Goal: Task Accomplishment & Management: Complete application form

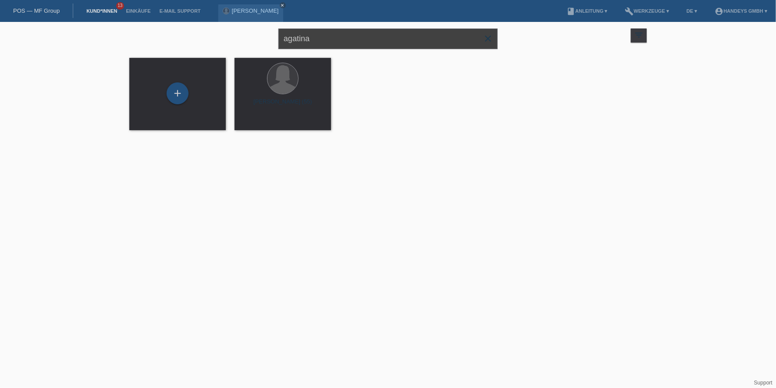
drag, startPoint x: 332, startPoint y: 34, endPoint x: 139, endPoint y: 15, distance: 194.2
click at [142, 22] on body "POS — MF Group Kund*innen 13 Einkäufe E-Mail Support Agatina Casale close menu" at bounding box center [388, 81] width 776 height 119
type input "gbhai"
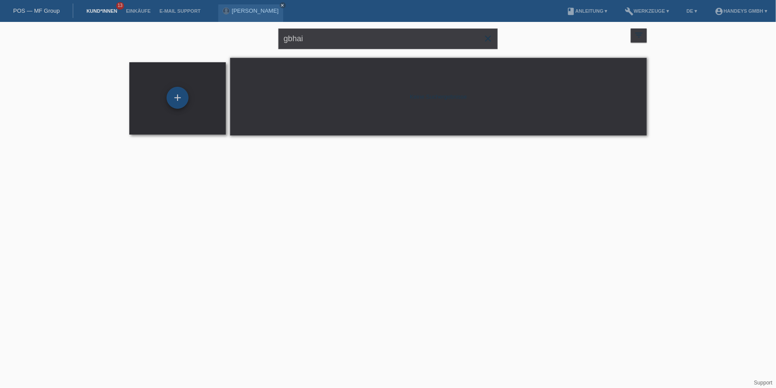
click at [172, 103] on div "+" at bounding box center [178, 98] width 22 height 22
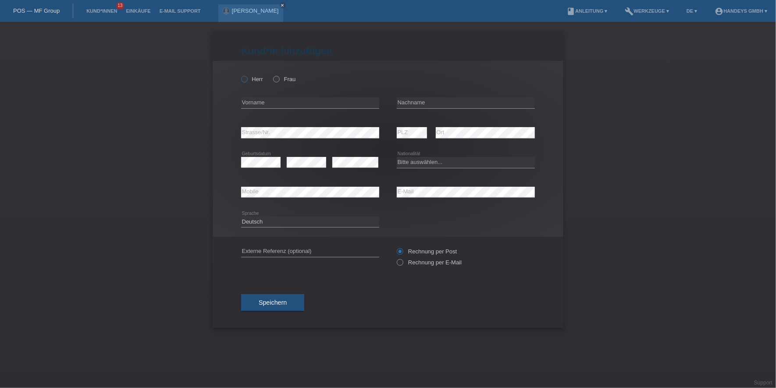
click at [262, 80] on label "Herr" at bounding box center [252, 79] width 22 height 7
click at [247, 80] on input "Herr" at bounding box center [244, 79] width 6 height 6
radio input "true"
click at [266, 98] on input "text" at bounding box center [310, 102] width 138 height 11
type input "Logbo [PERSON_NAME]"
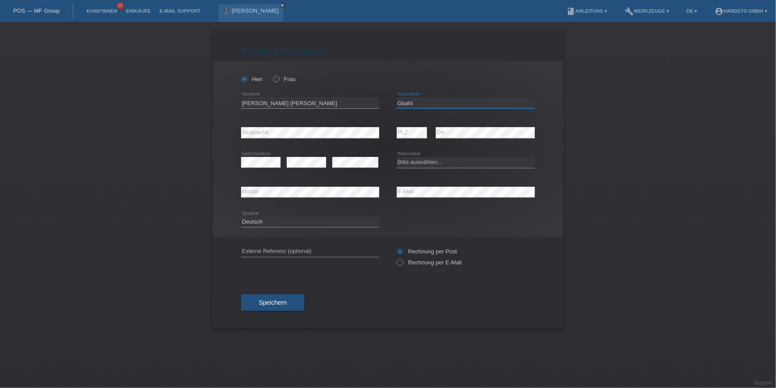
type input "Gbahi"
select select "BS"
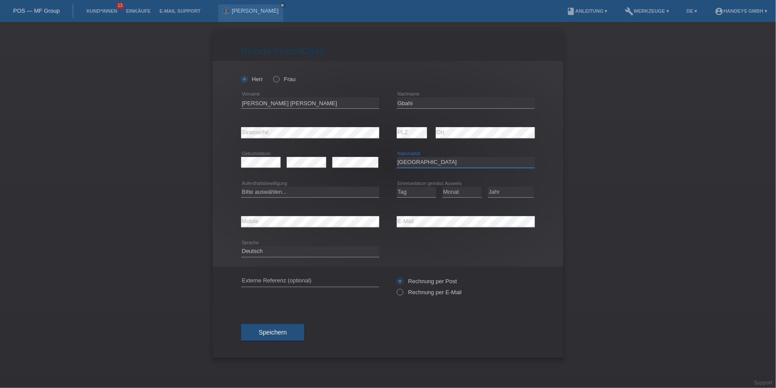
click at [432, 166] on select "Bitte auswählen... Schweiz Deutschland Liechtenstein Österreich ------------ Af…" at bounding box center [466, 162] width 138 height 11
click at [348, 191] on select "Bitte auswählen... C B B - Flüchtlingsstatus Andere" at bounding box center [310, 192] width 138 height 11
select select "B"
click at [241, 187] on select "Bitte auswählen... C B B - Flüchtlingsstatus Andere" at bounding box center [310, 192] width 138 height 11
click at [424, 193] on select "Tag 01 02 03 04 05 06 07 08 09 10 11" at bounding box center [416, 192] width 39 height 11
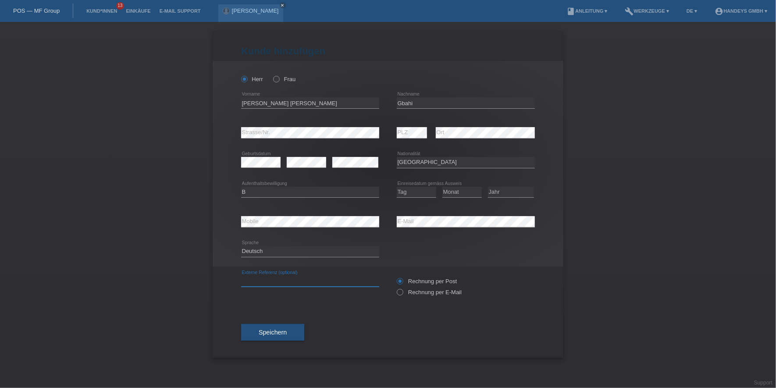
click at [296, 276] on input "text" at bounding box center [310, 281] width 138 height 11
type input "DERYA"
click at [435, 159] on select "Bitte auswählen... Schweiz Deutschland Liechtenstein Österreich ------------ Af…" at bounding box center [466, 162] width 138 height 11
select select "CI"
click at [397, 157] on select "Bitte auswählen... Schweiz Deutschland Liechtenstein Österreich ------------ Af…" at bounding box center [466, 162] width 138 height 11
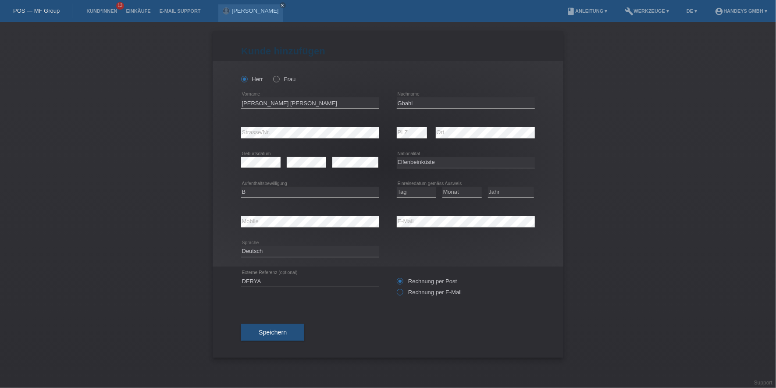
click at [417, 290] on label "Rechnung per E-Mail" at bounding box center [429, 292] width 65 height 7
click at [403, 290] on input "Rechnung per E-Mail" at bounding box center [400, 294] width 6 height 11
radio input "true"
click at [289, 330] on button "Speichern" at bounding box center [272, 332] width 63 height 17
click at [413, 190] on select "Tag 01 02 03 04 05 06 07 08 09 10 11" at bounding box center [416, 192] width 39 height 11
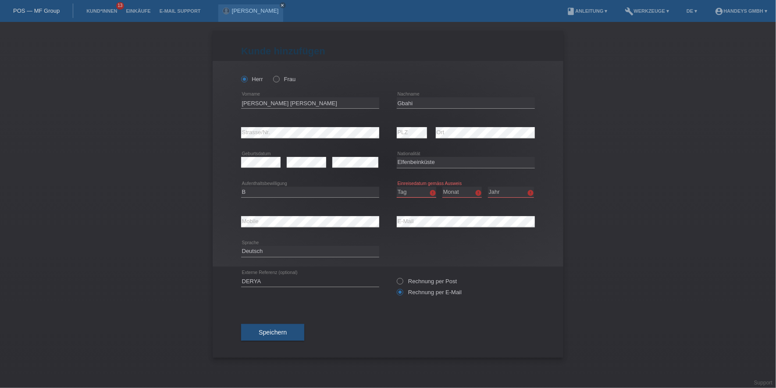
select select "25"
click at [397, 187] on select "Tag 01 02 03 04 05 06 07 08 09 10 11" at bounding box center [416, 192] width 39 height 11
select select "09"
select select "2022"
click at [291, 324] on button "Speichern" at bounding box center [272, 332] width 63 height 17
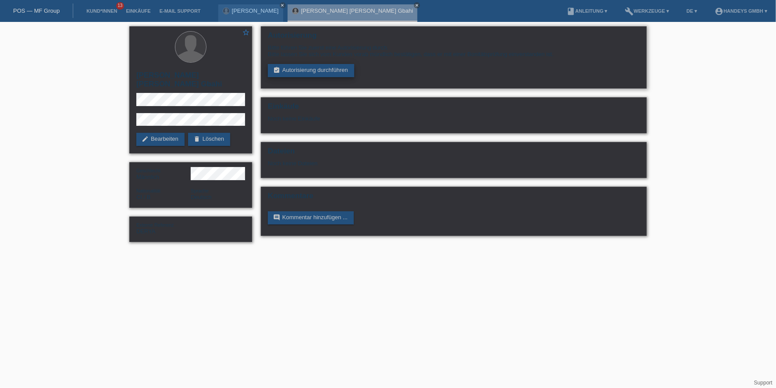
click at [310, 73] on link "assignment_turned_in Autorisierung durchführen" at bounding box center [311, 70] width 86 height 13
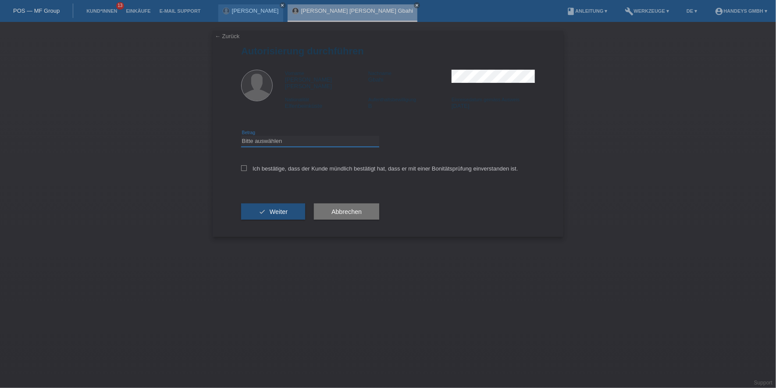
drag, startPoint x: 296, startPoint y: 133, endPoint x: 297, endPoint y: 140, distance: 7.1
click at [296, 136] on select "Bitte auswählen CHF 1.00 - CHF 499.00 CHF 500.00 - CHF 1'999.00 CHF 2'000.00 - …" at bounding box center [310, 141] width 138 height 11
click at [297, 186] on div "check Weiter" at bounding box center [273, 211] width 64 height 51
click at [306, 138] on select "Bitte auswählen CHF 1.00 - CHF 499.00 CHF 500.00 - CHF 1'999.00 CHF 2'000.00 - …" at bounding box center [310, 141] width 138 height 11
select select "3"
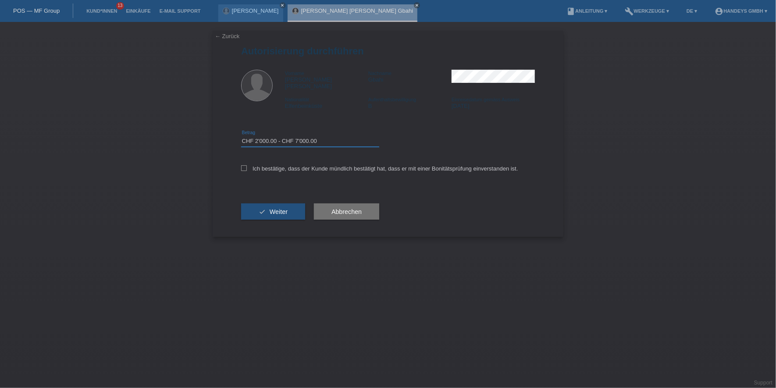
click at [241, 136] on select "Bitte auswählen CHF 1.00 - CHF 499.00 CHF 500.00 - CHF 1'999.00 CHF 2'000.00 - …" at bounding box center [310, 141] width 138 height 11
click at [271, 157] on div "Ich bestätige, dass der Kunde mündlich bestätigt hat, dass er mit einer Bonität…" at bounding box center [388, 172] width 294 height 30
click at [282, 157] on div "Ich bestätige, dass der Kunde mündlich bestätigt hat, dass er mit einer Bonität…" at bounding box center [388, 172] width 294 height 30
click at [290, 165] on label "Ich bestätige, dass der Kunde mündlich bestätigt hat, dass er mit einer Bonität…" at bounding box center [379, 168] width 277 height 7
click at [247, 165] on input "Ich bestätige, dass der Kunde mündlich bestätigt hat, dass er mit einer Bonität…" at bounding box center [244, 168] width 6 height 6
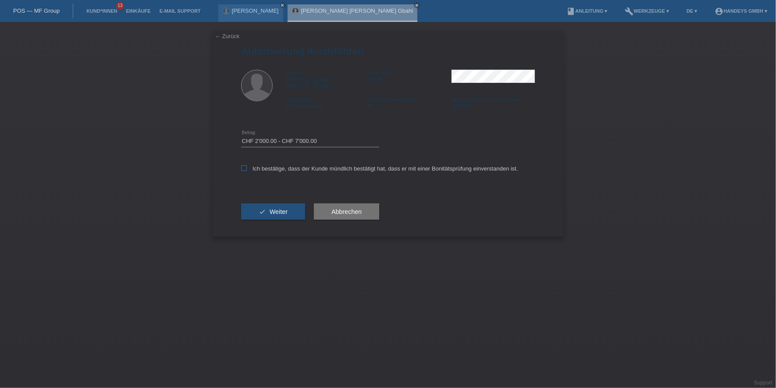
checkbox input "true"
click at [278, 203] on button "check Weiter" at bounding box center [273, 211] width 64 height 17
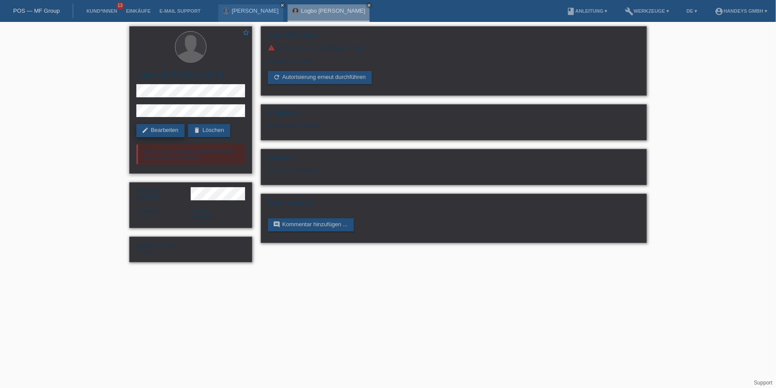
drag, startPoint x: 159, startPoint y: 122, endPoint x: 157, endPoint y: 126, distance: 4.5
click at [159, 122] on div "star_border Logbo [PERSON_NAME] edit Bearbeiten delete Löschen Die Person ist a…" at bounding box center [190, 99] width 123 height 147
click at [157, 128] on link "edit Bearbeiten" at bounding box center [160, 130] width 48 height 13
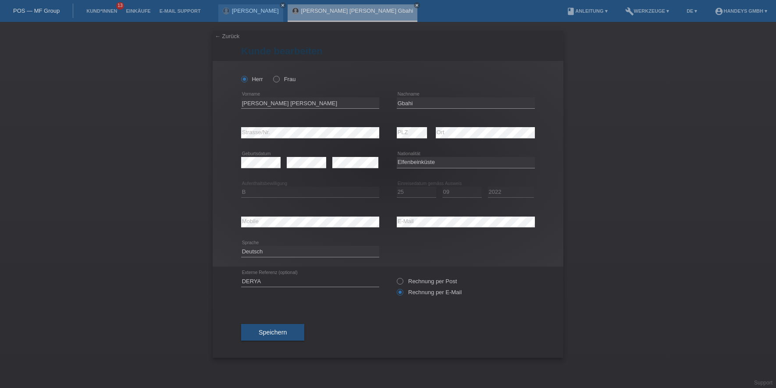
select select "CI"
select select "B"
select select "25"
select select "09"
select select "2022"
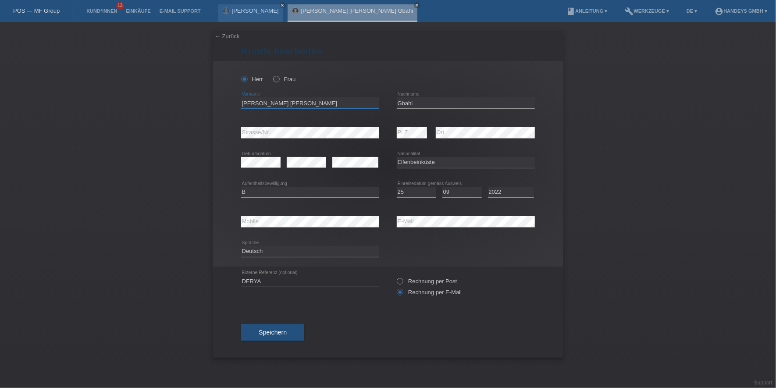
drag, startPoint x: 303, startPoint y: 104, endPoint x: 235, endPoint y: 104, distance: 67.5
click at [235, 104] on div "[PERSON_NAME] Frau [PERSON_NAME] [PERSON_NAME] error Vorname Gbahi error Nachna…" at bounding box center [388, 164] width 351 height 206
click at [242, 100] on input "Logbo Serge Alain" at bounding box center [310, 102] width 138 height 11
click at [248, 101] on input "Logbo Serge Alain" at bounding box center [310, 102] width 138 height 11
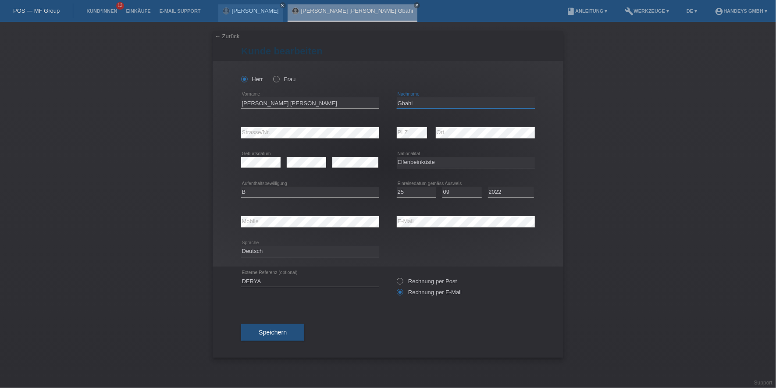
click at [405, 101] on input "Gbahi" at bounding box center [466, 102] width 138 height 11
click at [410, 104] on input "Gbahi" at bounding box center [466, 102] width 138 height 11
drag, startPoint x: 296, startPoint y: 98, endPoint x: 222, endPoint y: 102, distance: 74.6
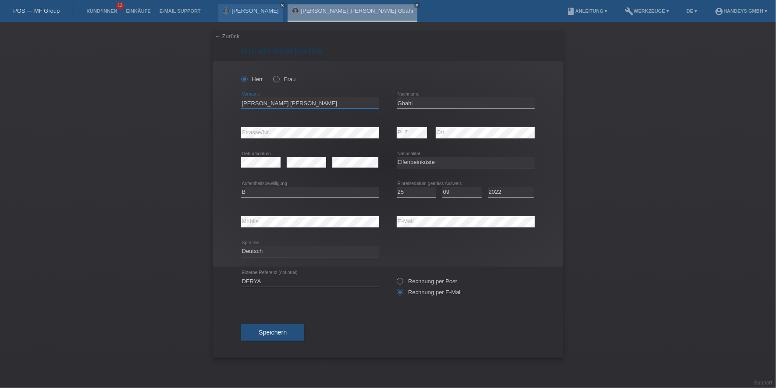
click at [222, 102] on div "Herr Frau Logbo Serge Alain error Vorname Gbahi error Nachname" at bounding box center [388, 164] width 351 height 206
click at [409, 100] on input "Gbahi" at bounding box center [466, 102] width 138 height 11
drag, startPoint x: 324, startPoint y: 139, endPoint x: 237, endPoint y: 126, distance: 88.3
click at [236, 126] on div "Herr Frau Logbo Serge Alain error Vorname Gbahi error Nachname" at bounding box center [388, 164] width 351 height 206
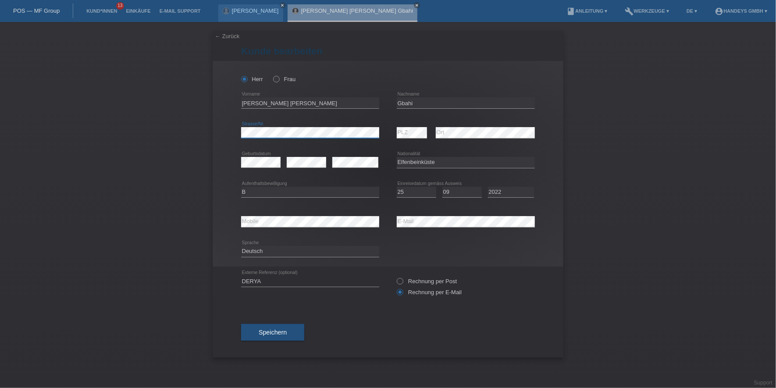
click at [189, 128] on div "← Zurück [PERSON_NAME] bearbeiten [PERSON_NAME] Frau [PERSON_NAME] [PERSON_NAME…" at bounding box center [388, 205] width 776 height 366
click at [451, 133] on div "error PLZ error Ort" at bounding box center [466, 133] width 138 height 30
click at [413, 132] on div "error PLZ error Ort" at bounding box center [466, 133] width 138 height 30
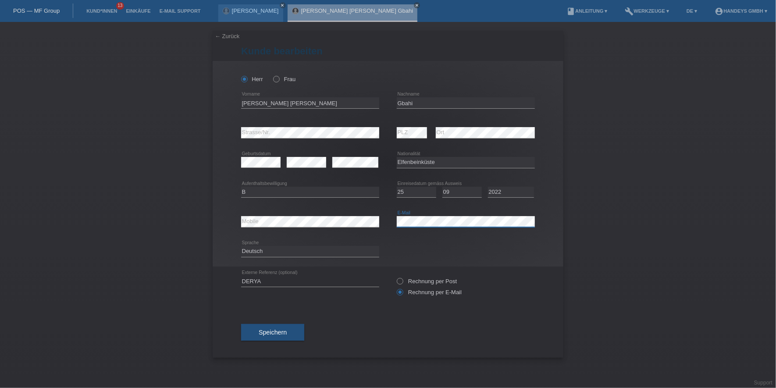
click at [372, 221] on div "error Mobile error E-Mail" at bounding box center [388, 222] width 294 height 30
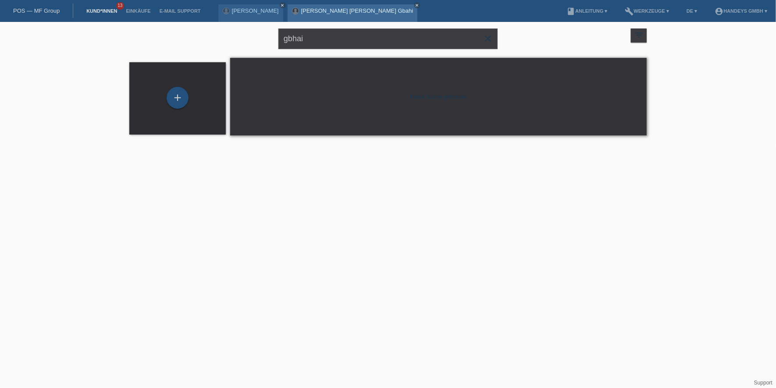
click at [322, 15] on div "[PERSON_NAME] [PERSON_NAME] Gbahi close" at bounding box center [353, 13] width 130 height 18
click at [328, 11] on link "[PERSON_NAME] [PERSON_NAME] Gbahi" at bounding box center [357, 10] width 112 height 7
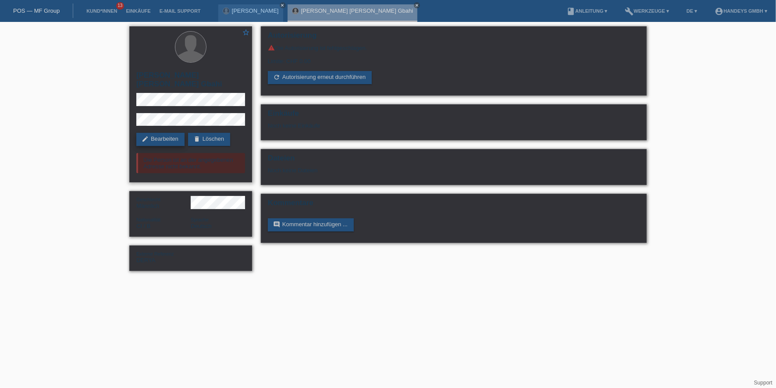
click at [166, 133] on link "edit Bearbeiten" at bounding box center [160, 139] width 48 height 13
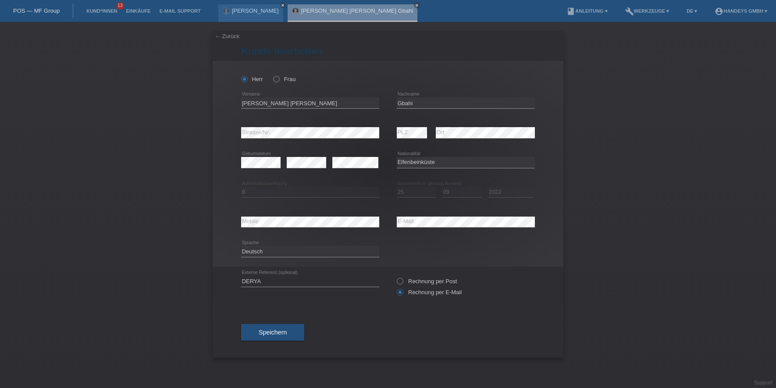
select select "CI"
select select "B"
select select "25"
select select "09"
select select "2022"
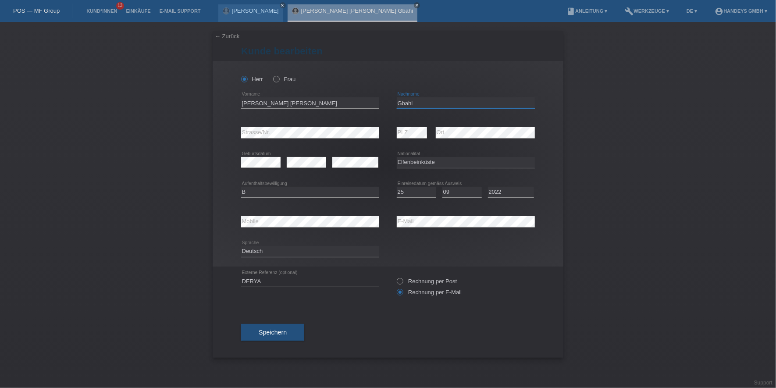
click at [403, 103] on input "Gbahi" at bounding box center [466, 102] width 138 height 11
click at [409, 102] on input "Gbahi" at bounding box center [466, 102] width 138 height 11
drag, startPoint x: 308, startPoint y: 103, endPoint x: 208, endPoint y: 105, distance: 100.0
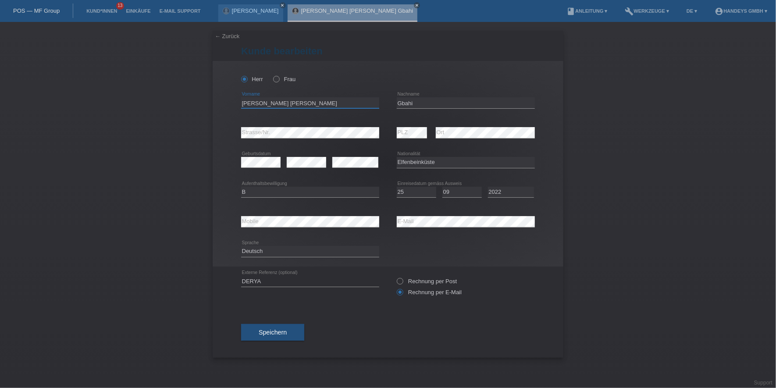
click at [208, 105] on div "← Zurück [PERSON_NAME] bearbeiten [PERSON_NAME] Frau [PERSON_NAME] [PERSON_NAME…" at bounding box center [388, 205] width 776 height 366
click at [206, 135] on div "← Zurück [PERSON_NAME] bearbeiten [PERSON_NAME] Frau [PERSON_NAME] [PERSON_NAME…" at bounding box center [388, 205] width 776 height 366
click at [357, 227] on div "error Mobile error E-Mail" at bounding box center [388, 222] width 294 height 30
